Goal: Register for event/course

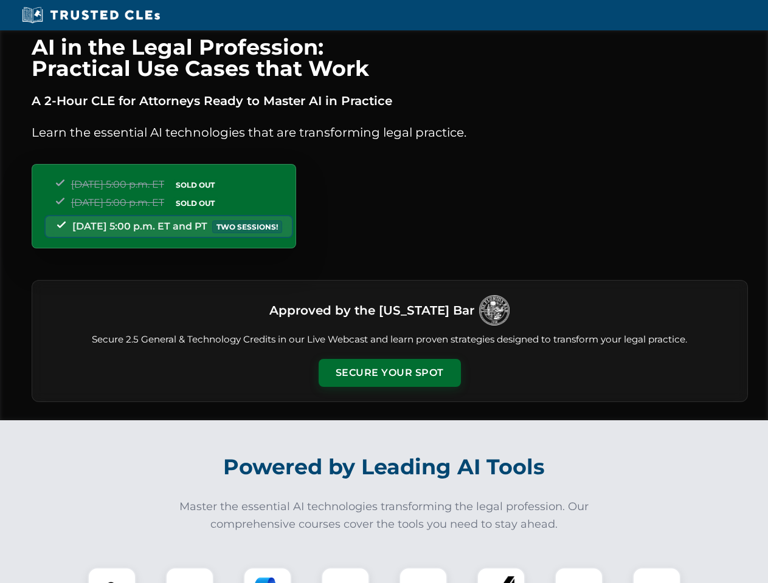
click at [389, 373] on button "Secure Your Spot" at bounding box center [389, 373] width 142 height 28
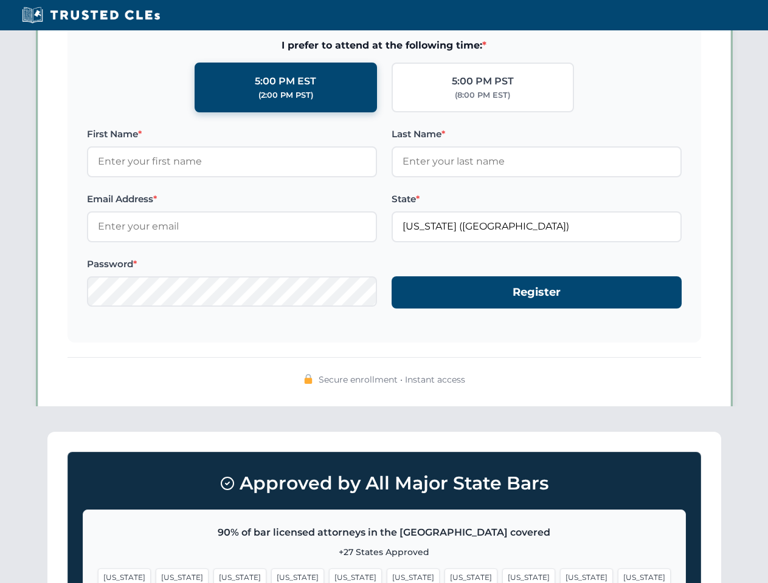
click at [444, 576] on span "[US_STATE]" at bounding box center [470, 578] width 53 height 18
click at [560, 576] on span "[US_STATE]" at bounding box center [586, 578] width 53 height 18
